Goal: Information Seeking & Learning: Check status

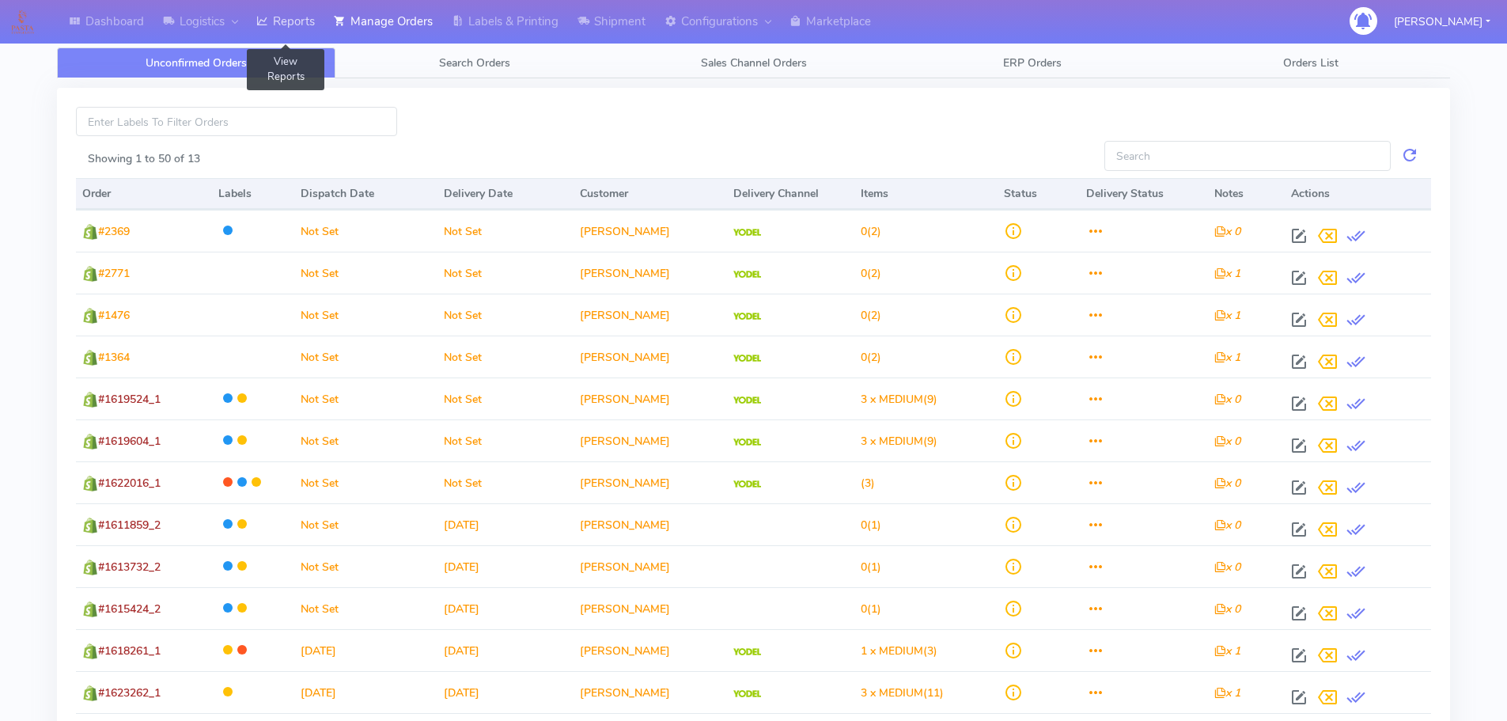
click at [297, 14] on link "Reports" at bounding box center [286, 22] width 78 height 44
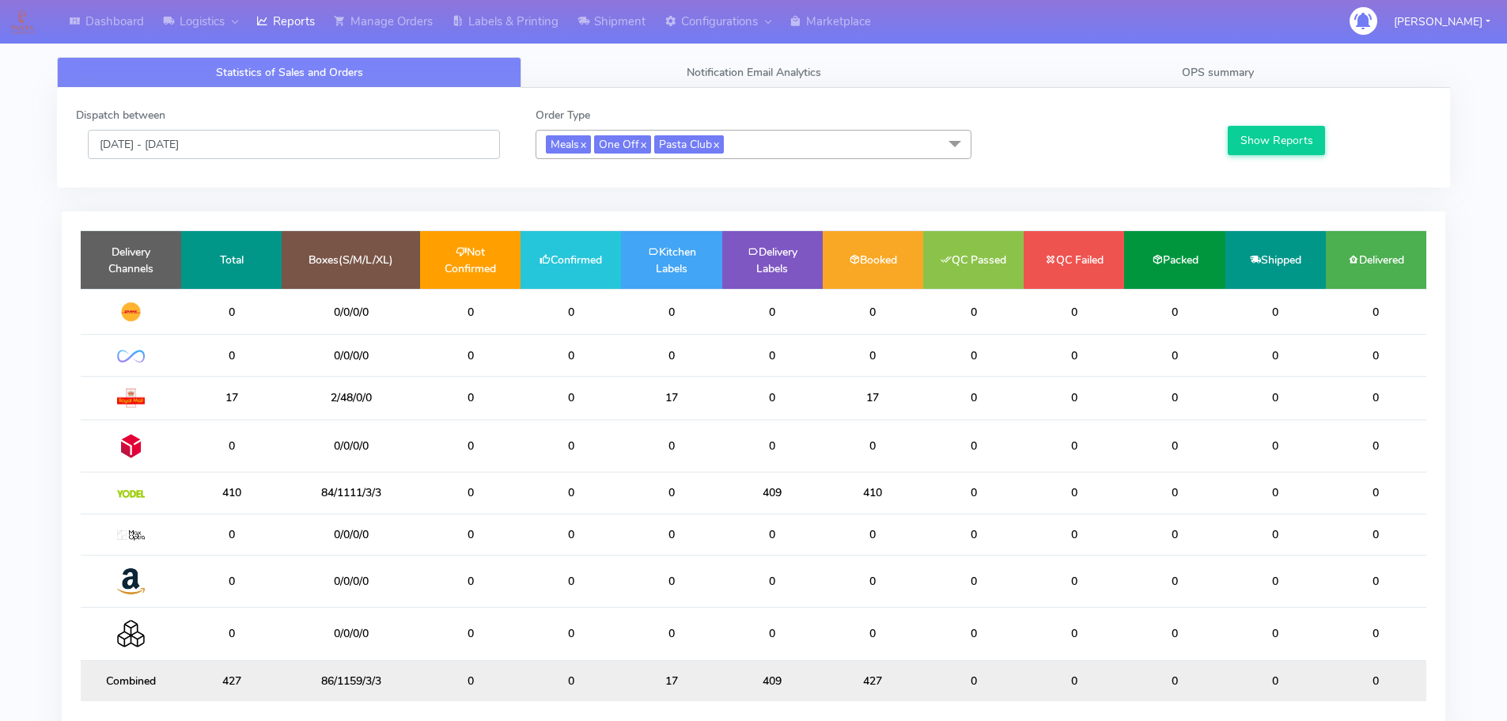
click at [368, 130] on input "[DATE] - [DATE]" at bounding box center [294, 144] width 412 height 29
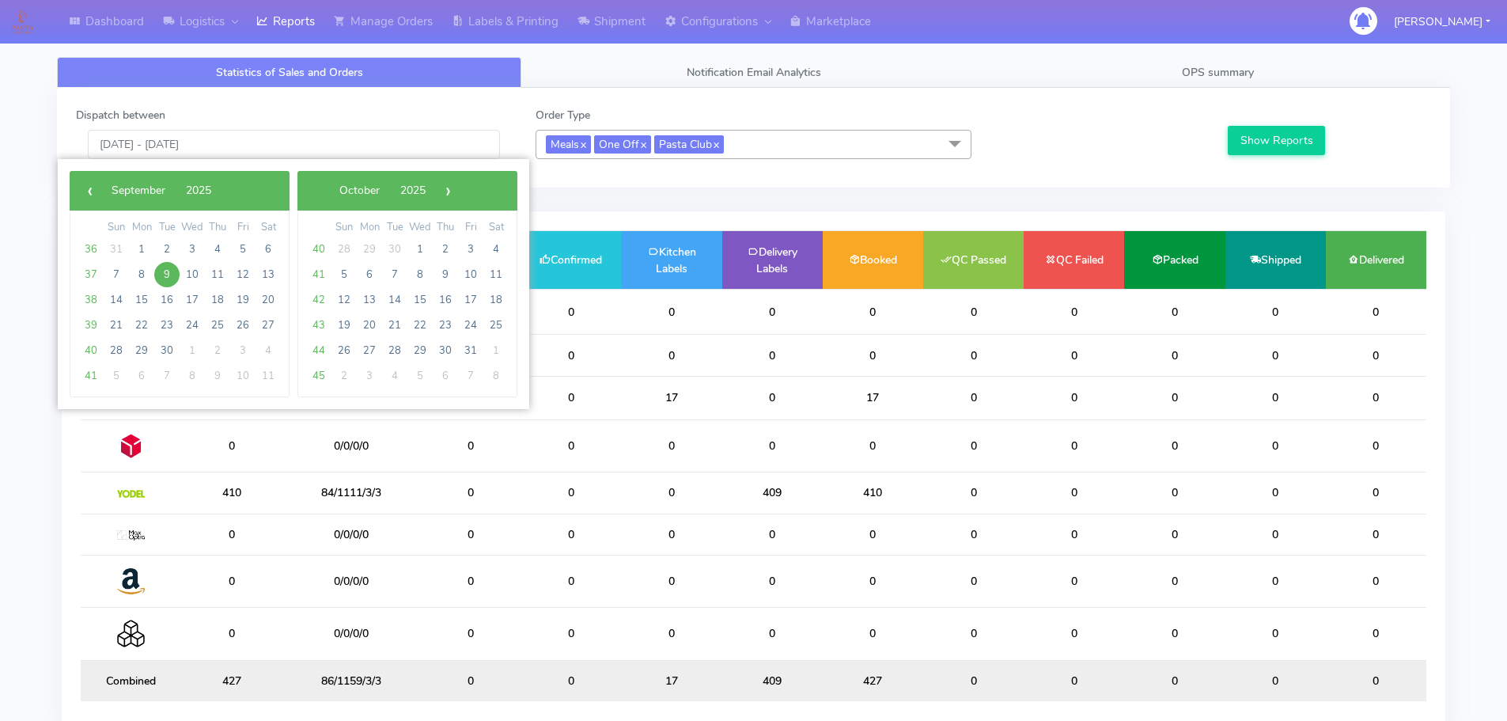
click at [171, 271] on span "9" at bounding box center [166, 274] width 25 height 25
click at [195, 277] on span "10" at bounding box center [192, 274] width 25 height 25
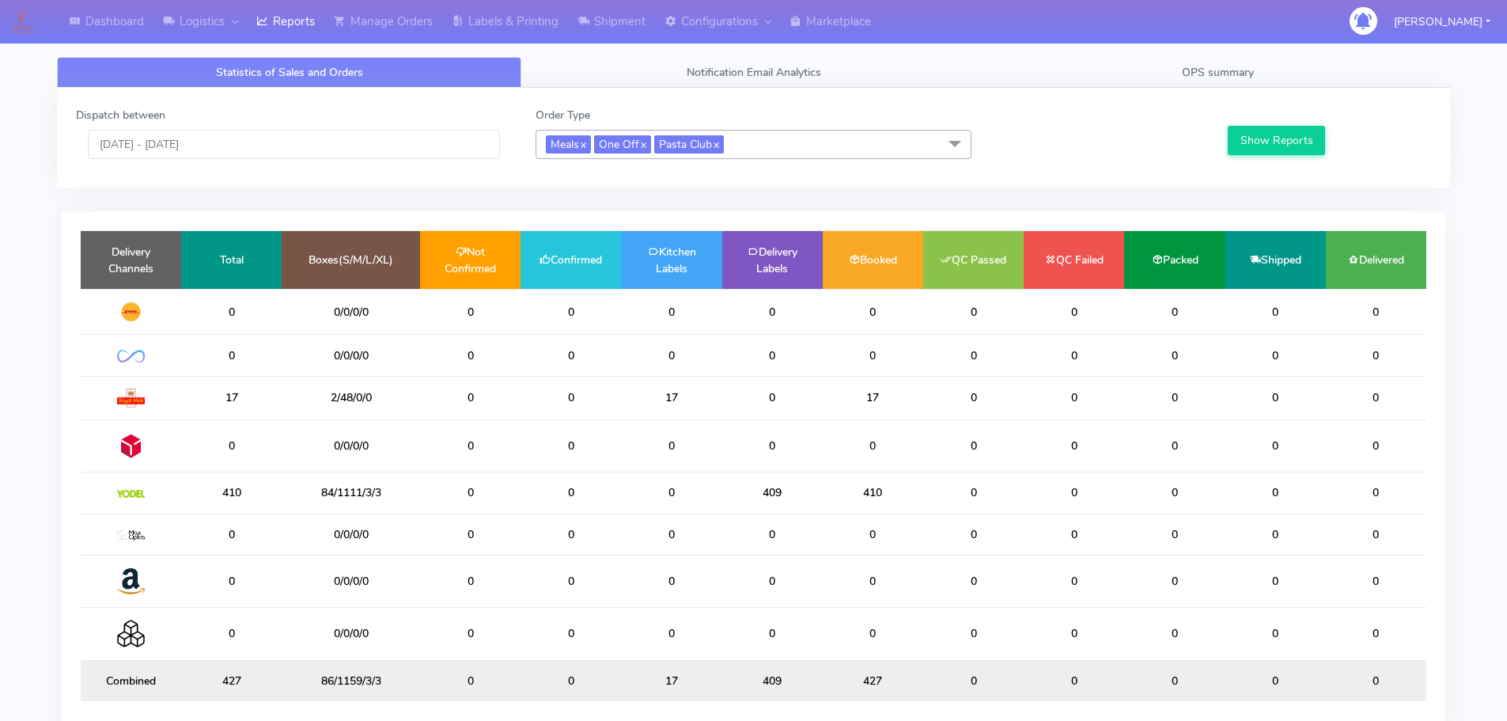
click at [232, 120] on div "Dispatch between [DATE] - [DATE]" at bounding box center [294, 133] width 460 height 52
click at [236, 138] on input "[DATE] - [DATE]" at bounding box center [294, 144] width 412 height 29
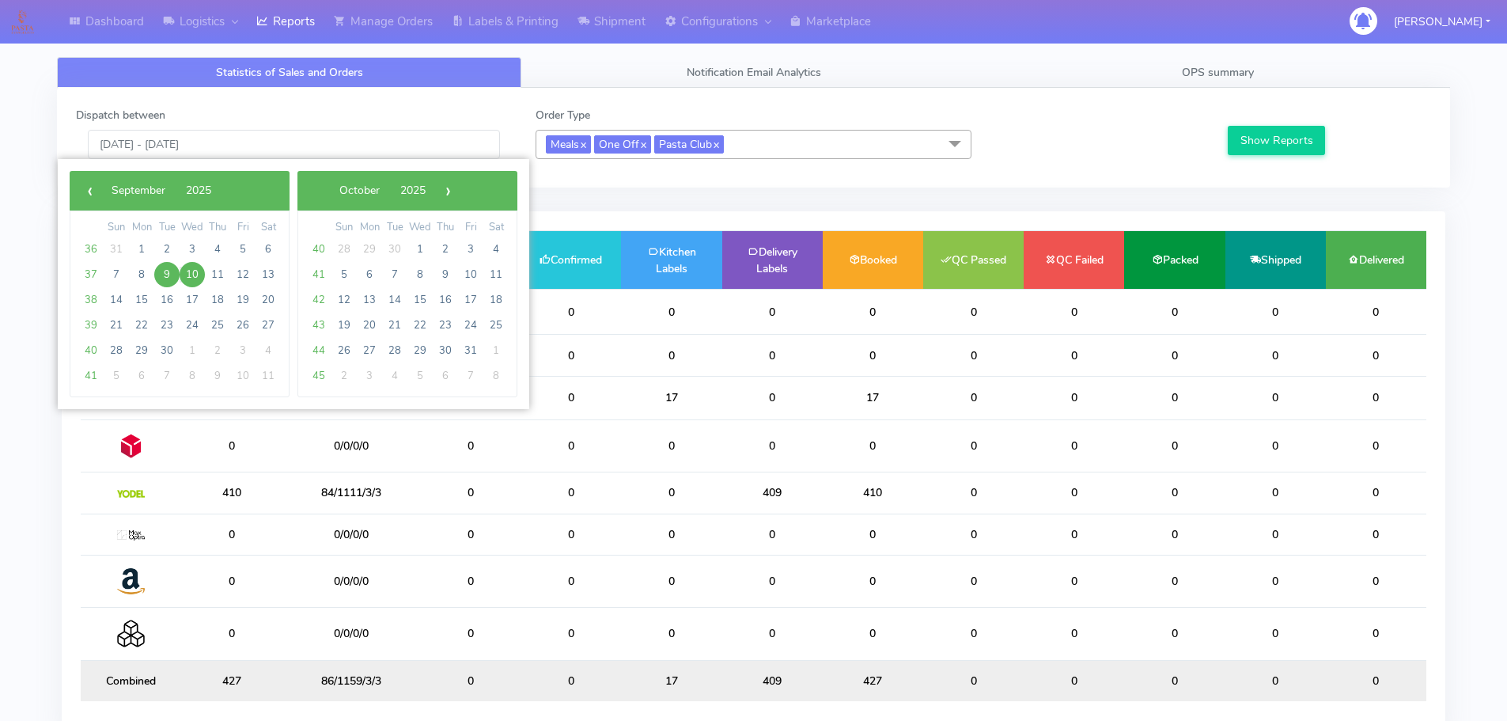
click at [163, 274] on span "9" at bounding box center [166, 274] width 25 height 25
click at [245, 270] on span "12" at bounding box center [242, 274] width 25 height 25
type input "[DATE] - [DATE]"
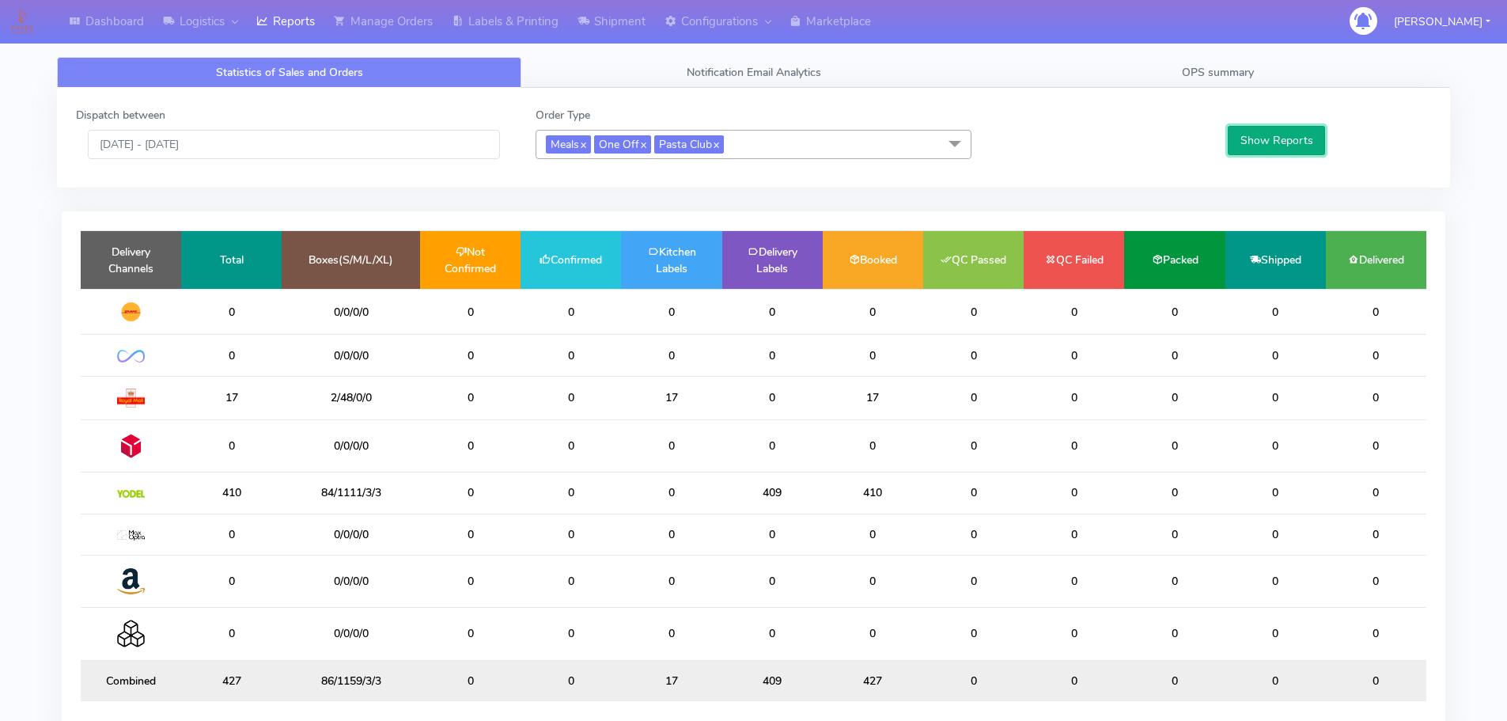
click at [1202, 145] on button "Show Reports" at bounding box center [1276, 140] width 97 height 29
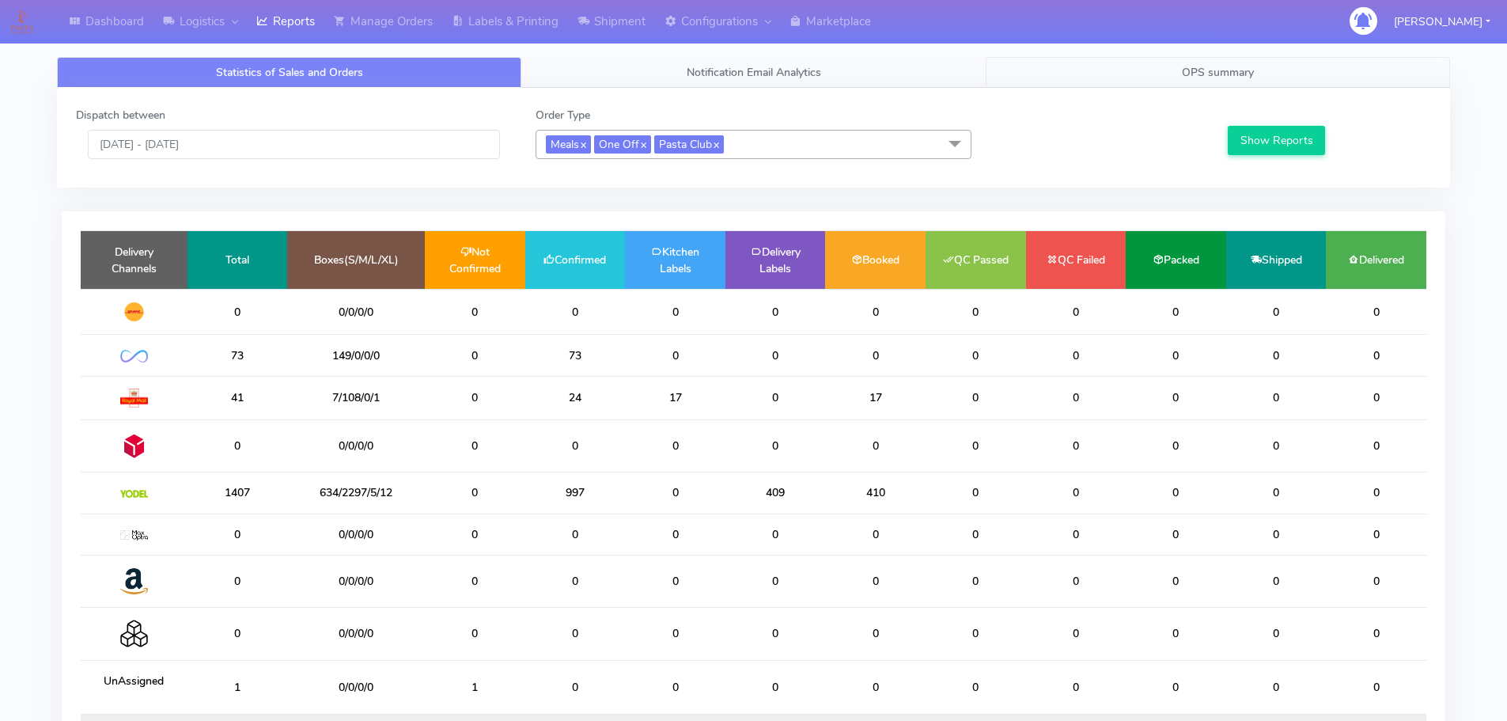
click at [1202, 76] on link "OPS summary" at bounding box center [1218, 72] width 464 height 31
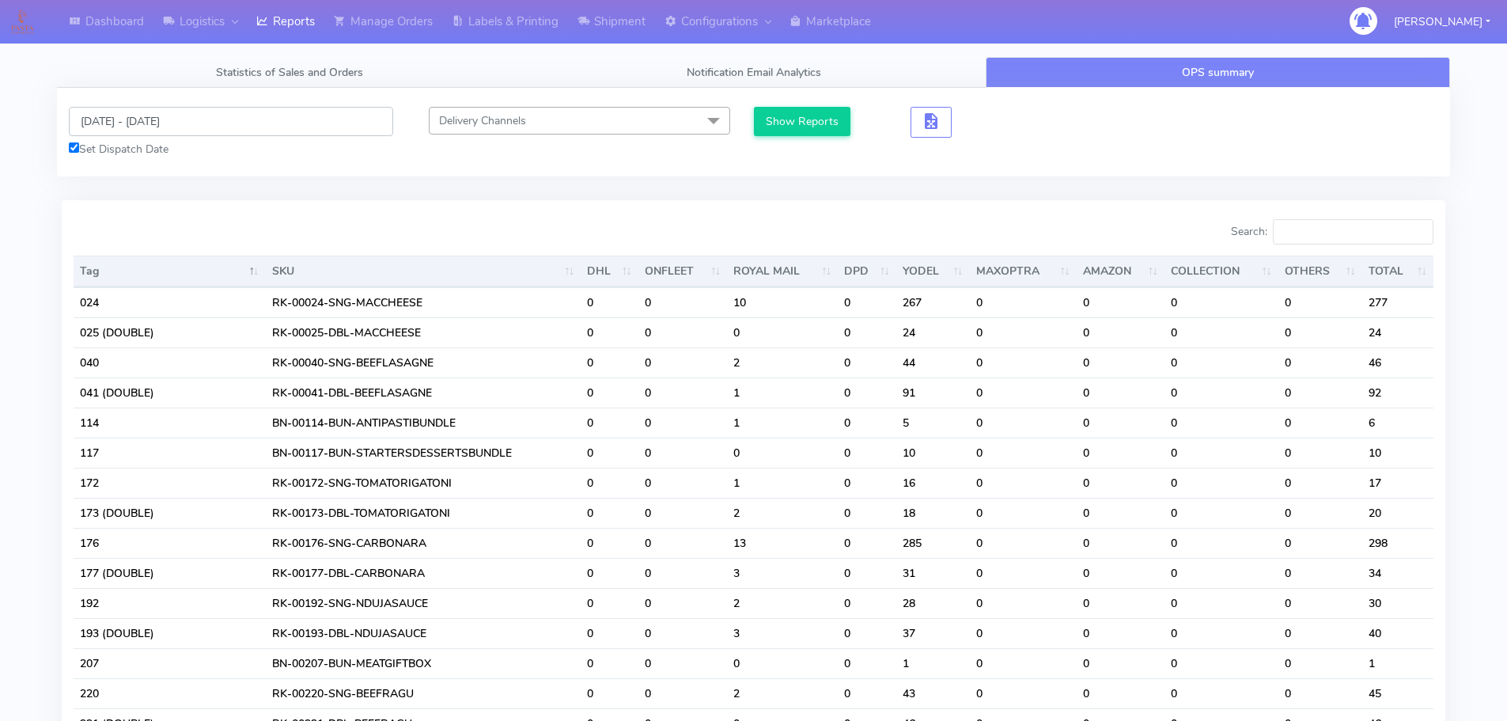
click at [261, 127] on input "[DATE] - [DATE]" at bounding box center [231, 121] width 324 height 29
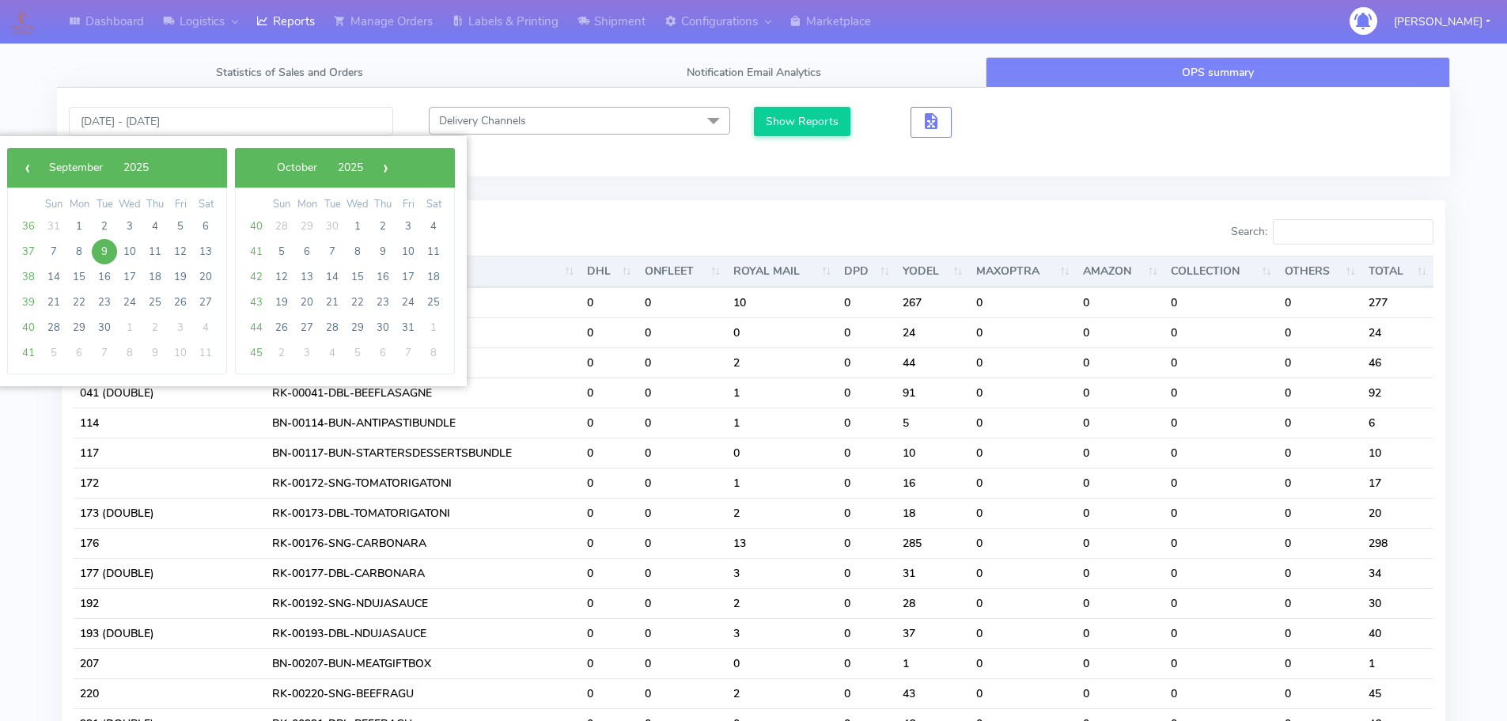
click at [110, 248] on span "9" at bounding box center [104, 251] width 25 height 25
click at [127, 256] on span "10" at bounding box center [129, 251] width 25 height 25
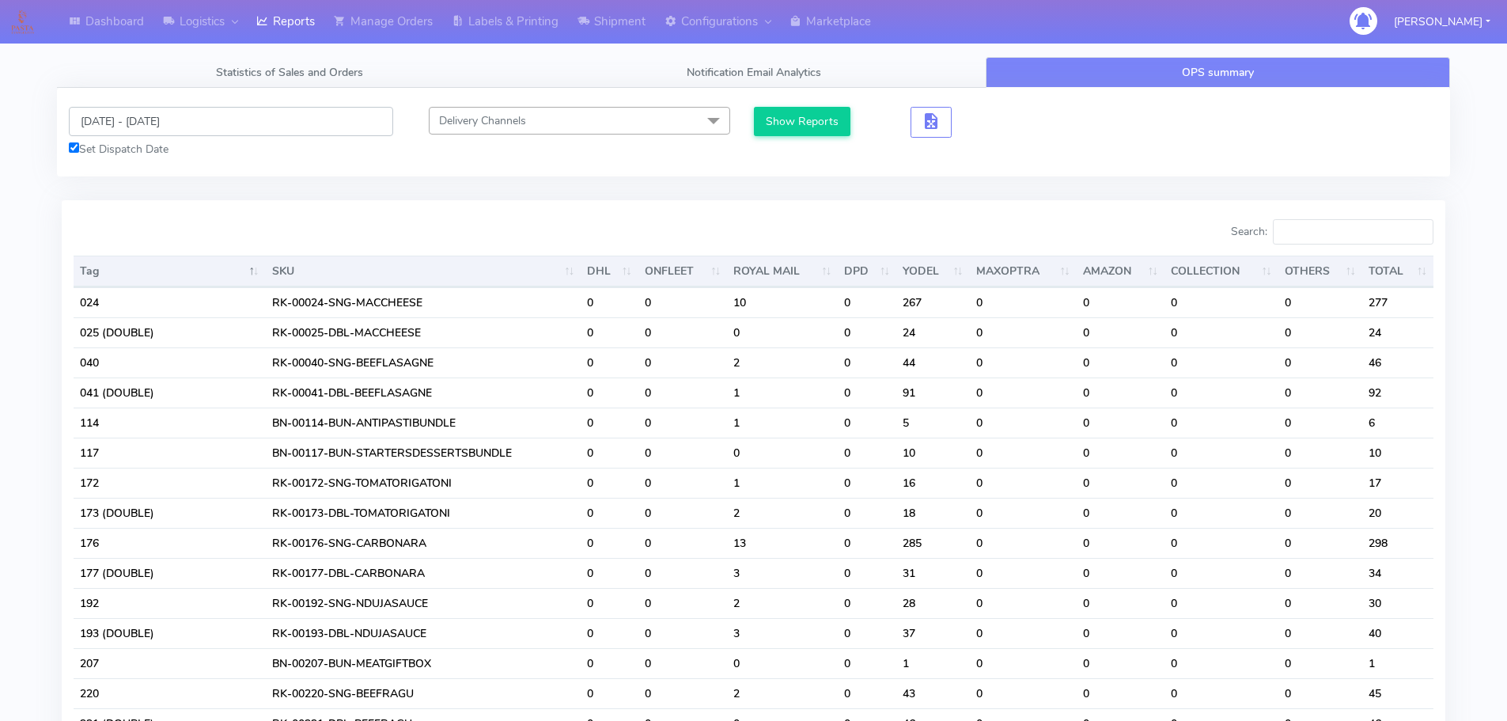
click at [202, 110] on input "[DATE] - [DATE]" at bounding box center [231, 121] width 324 height 29
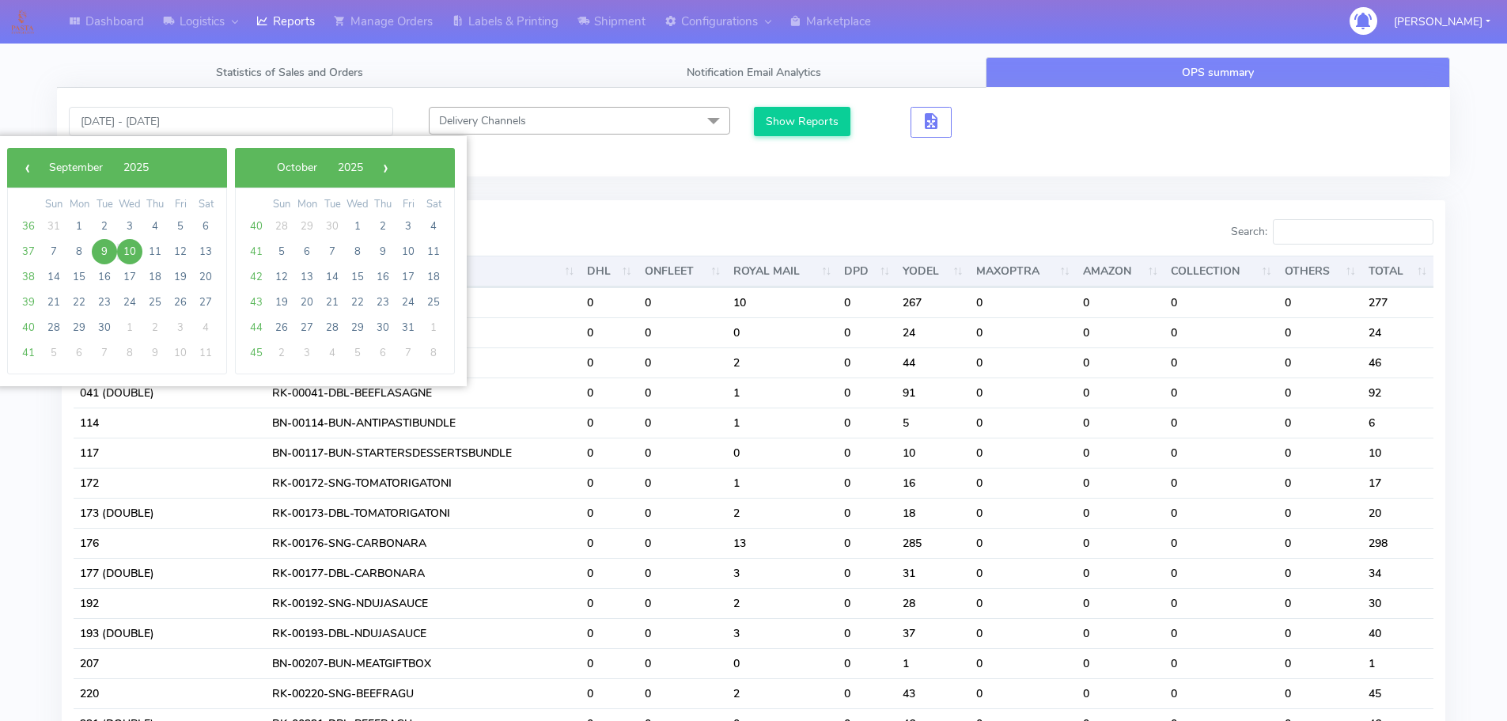
click at [109, 248] on span "9" at bounding box center [104, 251] width 25 height 25
click at [77, 277] on span "15" at bounding box center [78, 276] width 25 height 25
type input "[DATE] - [DATE]"
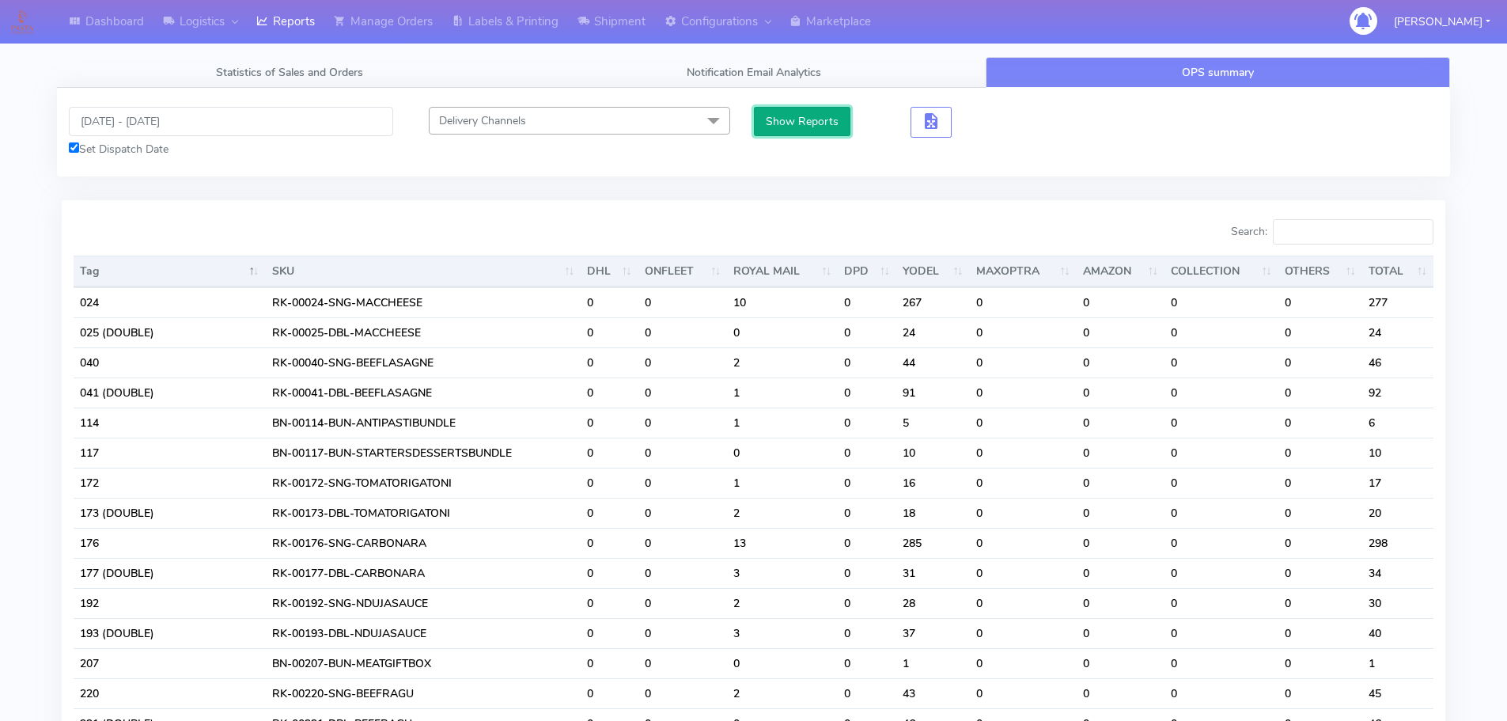
click at [818, 125] on button "Show Reports" at bounding box center [802, 121] width 97 height 29
click at [1202, 241] on input "Search:" at bounding box center [1353, 231] width 161 height 25
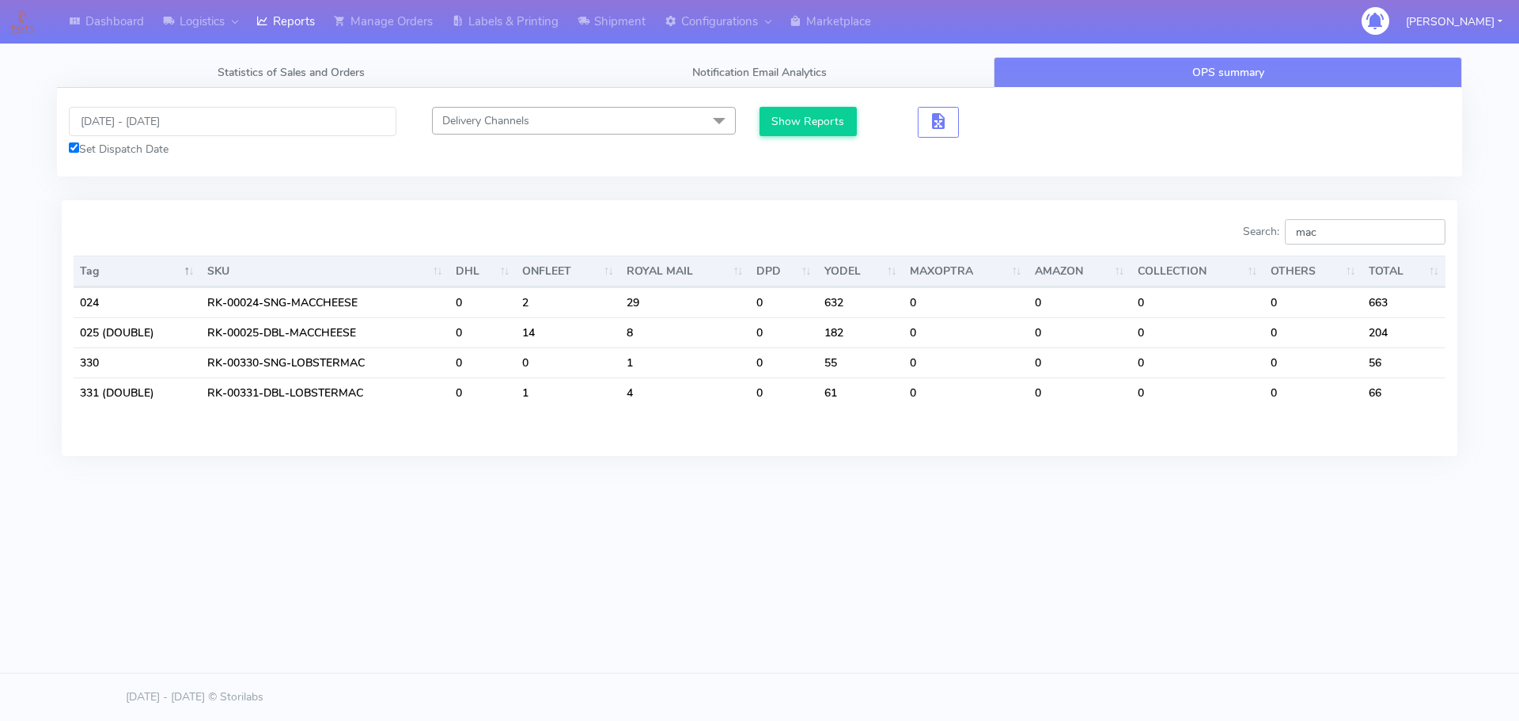
drag, startPoint x: 1339, startPoint y: 233, endPoint x: 1221, endPoint y: 232, distance: 117.9
click at [1202, 232] on div "Search: mac" at bounding box center [1108, 235] width 674 height 32
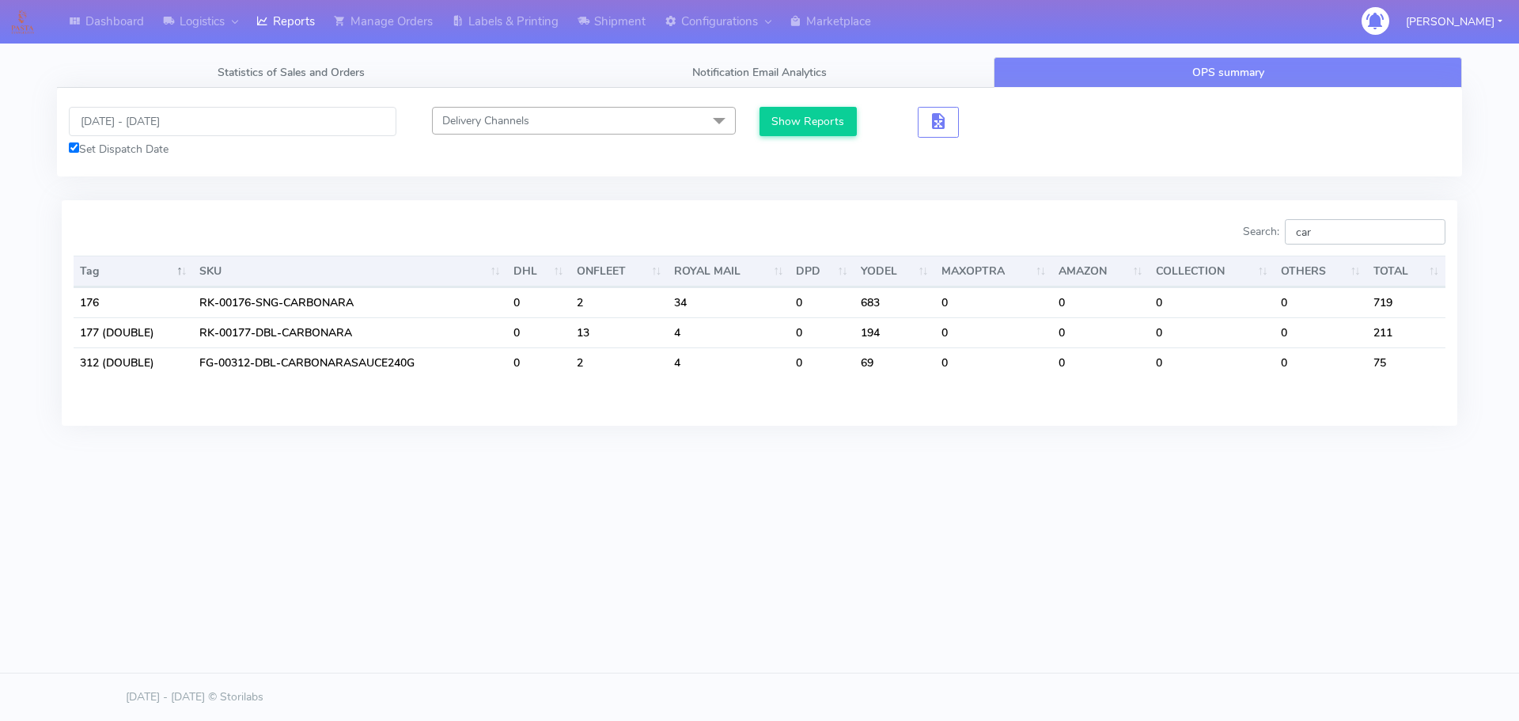
click at [1202, 231] on input "car" at bounding box center [1365, 231] width 161 height 25
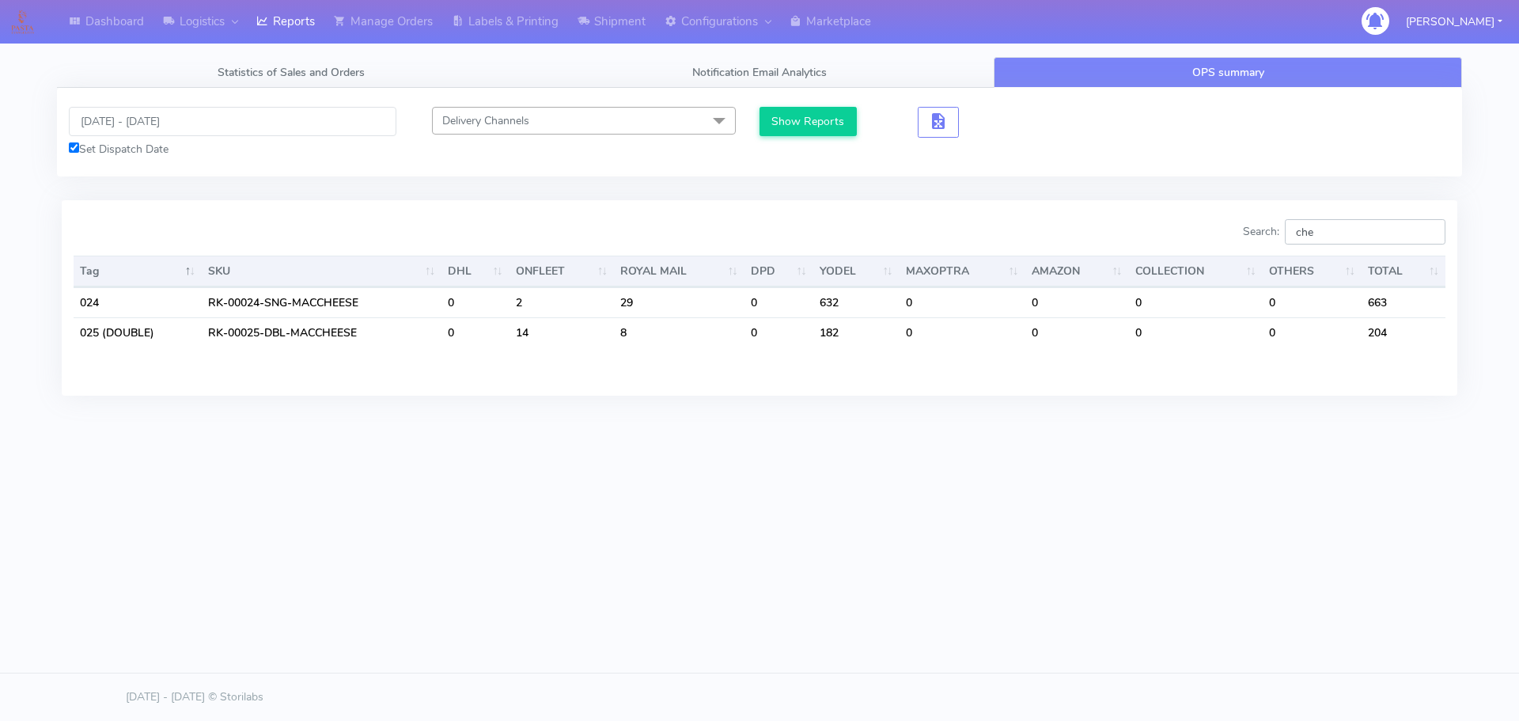
drag, startPoint x: 1358, startPoint y: 233, endPoint x: 1302, endPoint y: 235, distance: 56.2
click at [1202, 235] on input "che" at bounding box center [1365, 231] width 161 height 25
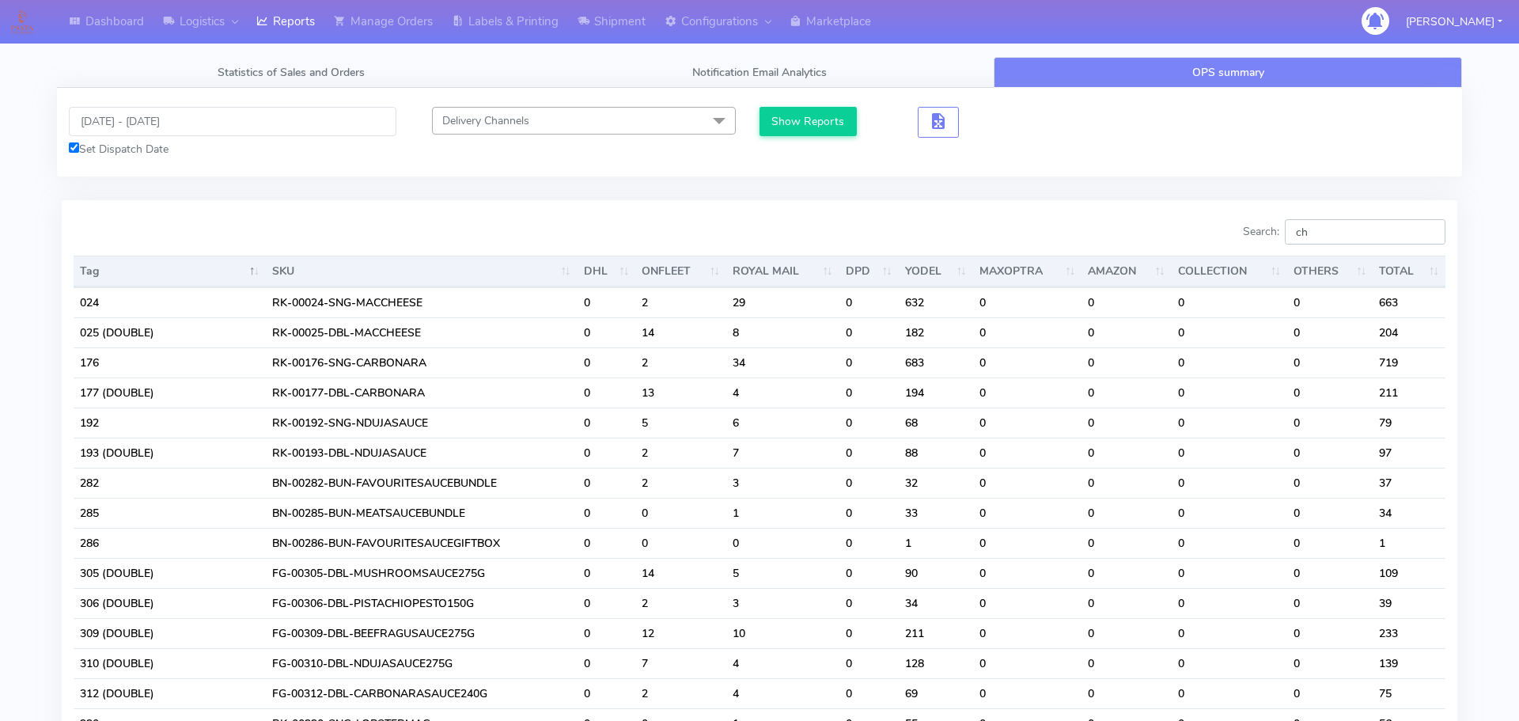
type input "c"
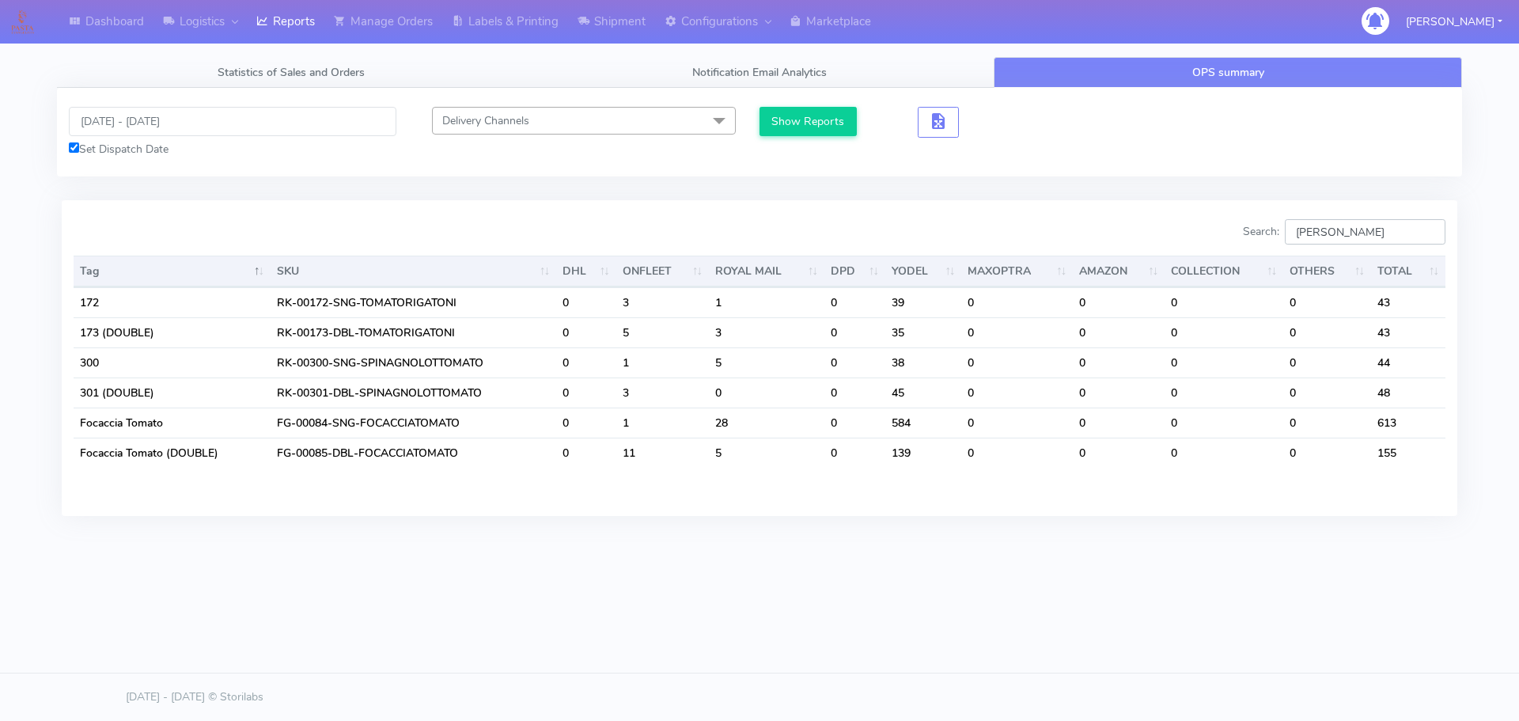
drag, startPoint x: 1340, startPoint y: 235, endPoint x: 1199, endPoint y: 226, distance: 141.1
click at [1199, 226] on div "Search: [PERSON_NAME]" at bounding box center [1108, 235] width 674 height 32
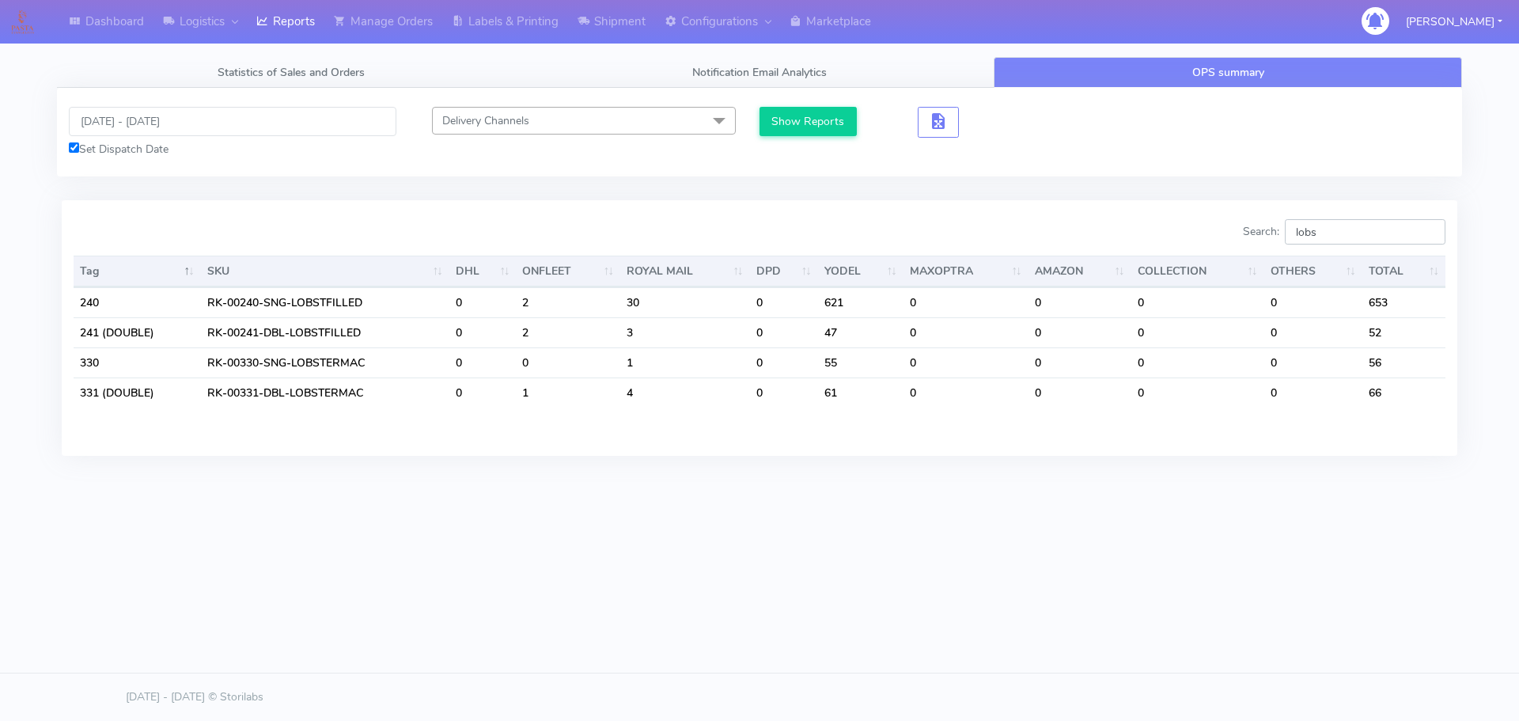
drag, startPoint x: 1363, startPoint y: 235, endPoint x: 1228, endPoint y: 232, distance: 135.3
click at [1202, 232] on div "Search: lobs" at bounding box center [1108, 235] width 674 height 32
click at [1202, 233] on input "lobs" at bounding box center [1365, 231] width 161 height 25
drag, startPoint x: 1371, startPoint y: 233, endPoint x: 1278, endPoint y: 238, distance: 92.7
click at [1202, 238] on label "Search: lobs" at bounding box center [1344, 231] width 203 height 25
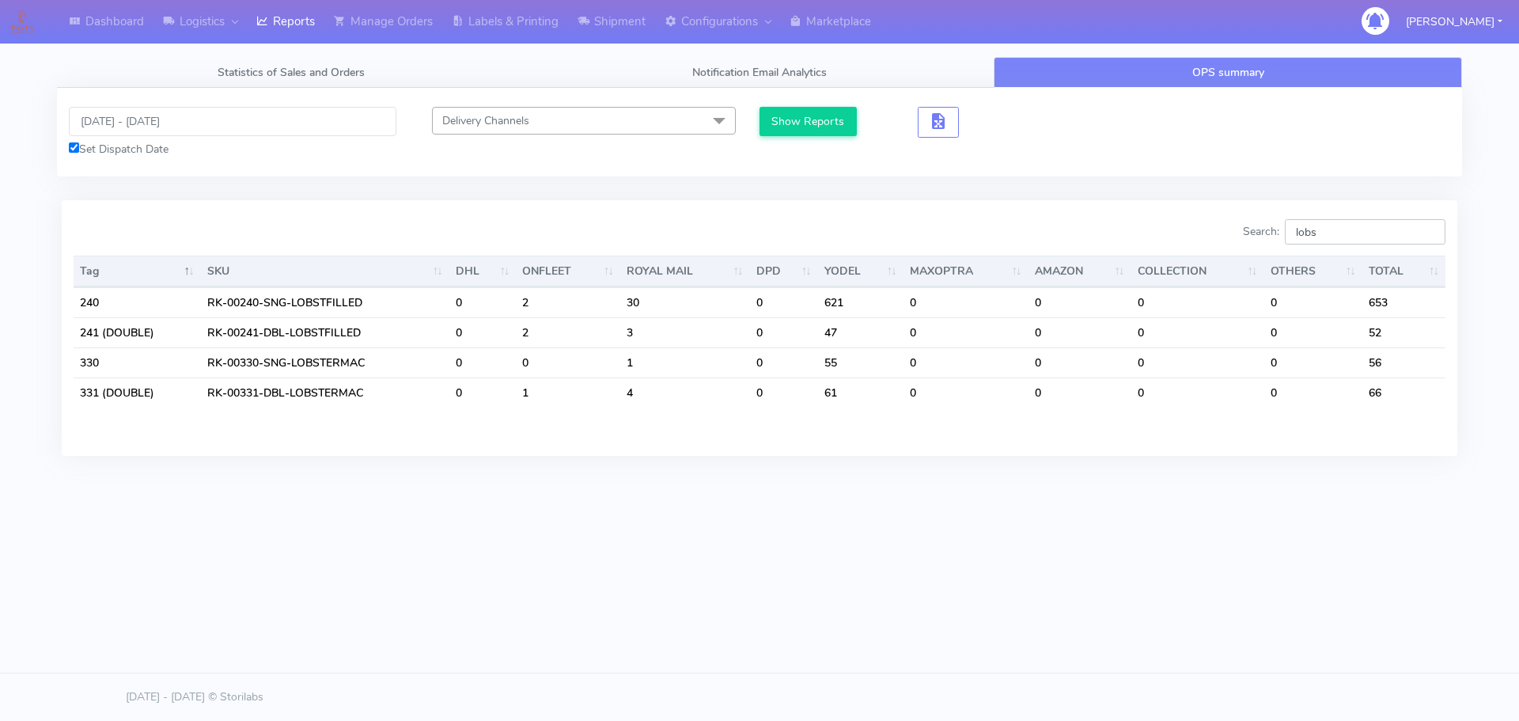
click at [1202, 238] on input "lobs" at bounding box center [1365, 231] width 161 height 25
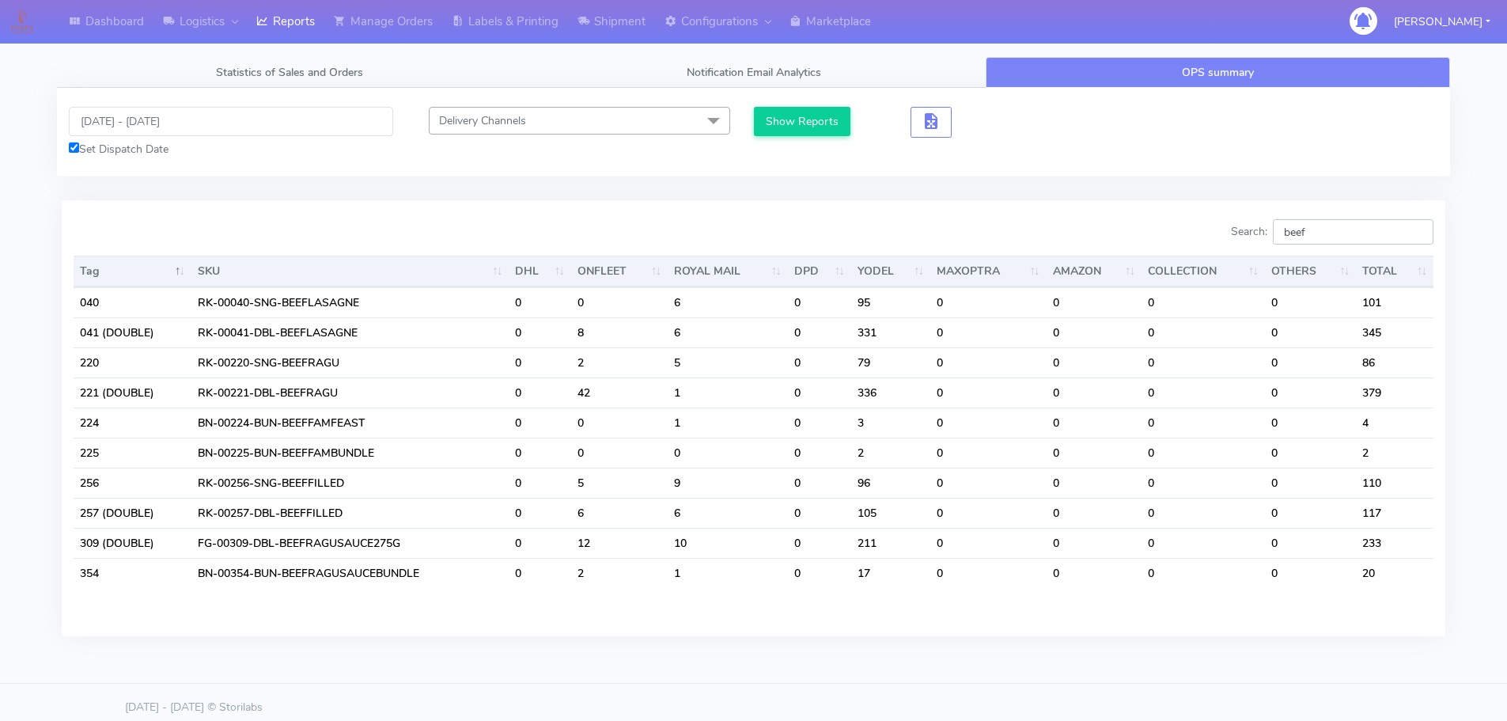
type input "beef"
